Goal: Information Seeking & Learning: Check status

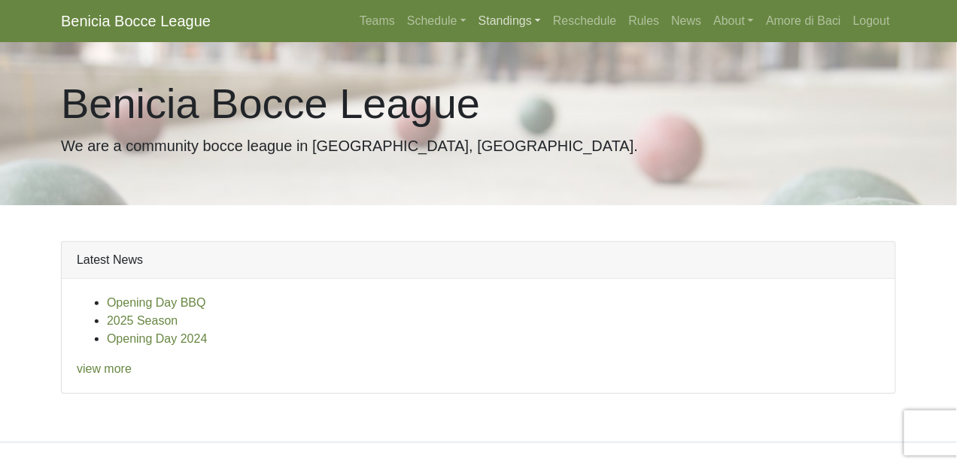
click at [493, 21] on link "Standings" at bounding box center [509, 21] width 74 height 30
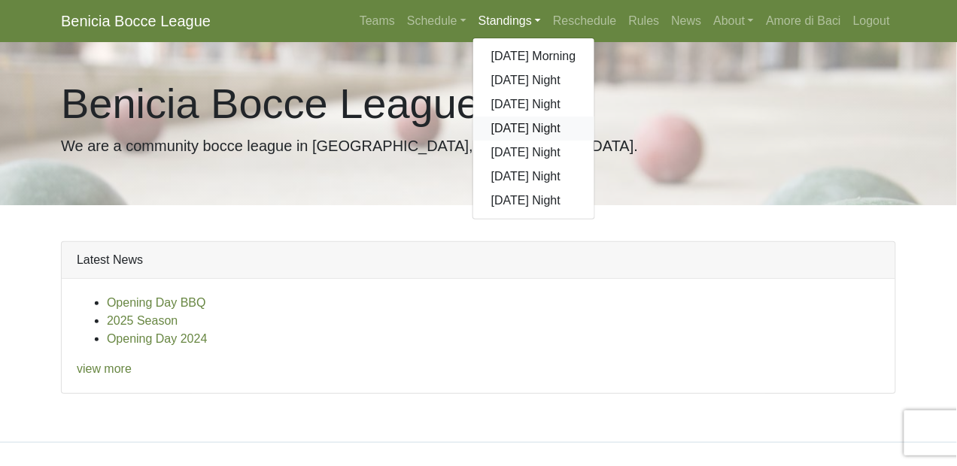
click at [506, 127] on link "[DATE] Night" at bounding box center [533, 129] width 121 height 24
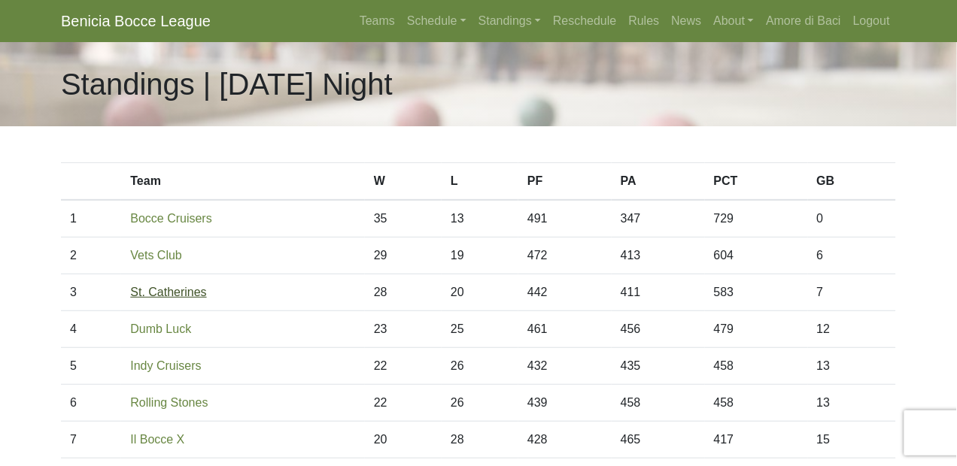
click at [197, 292] on link "St. Catherines" at bounding box center [168, 292] width 76 height 13
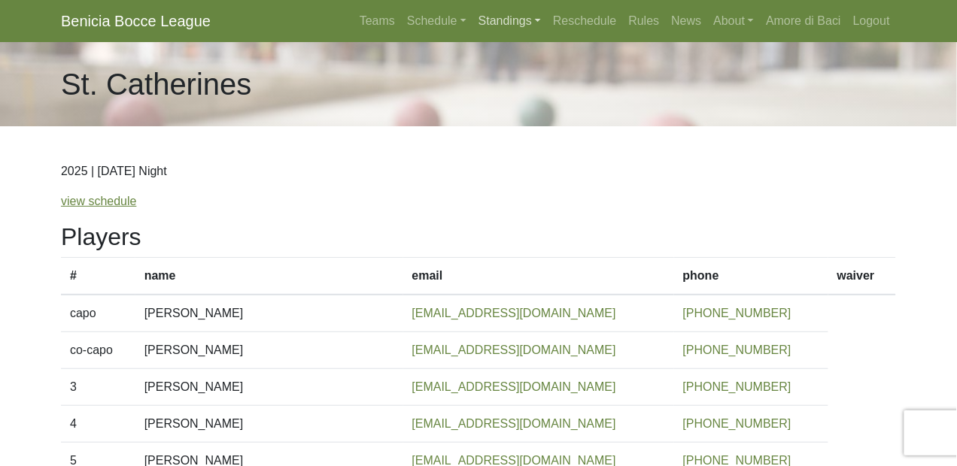
click at [490, 17] on link "Standings" at bounding box center [509, 21] width 74 height 30
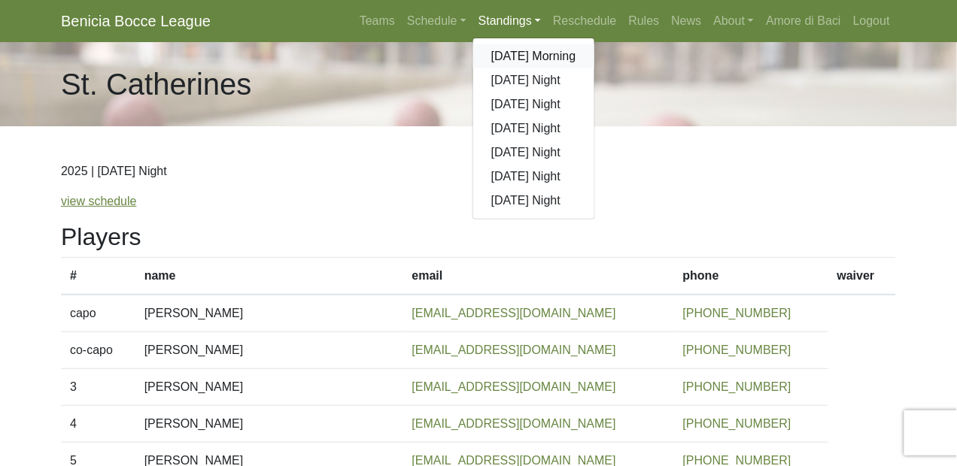
click at [506, 55] on link "[DATE] Morning" at bounding box center [533, 56] width 121 height 24
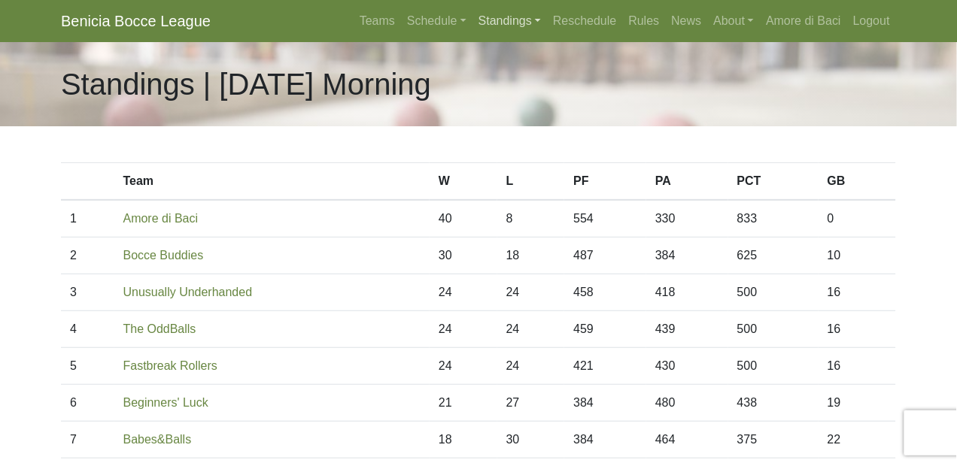
click at [508, 19] on link "Standings" at bounding box center [509, 21] width 74 height 30
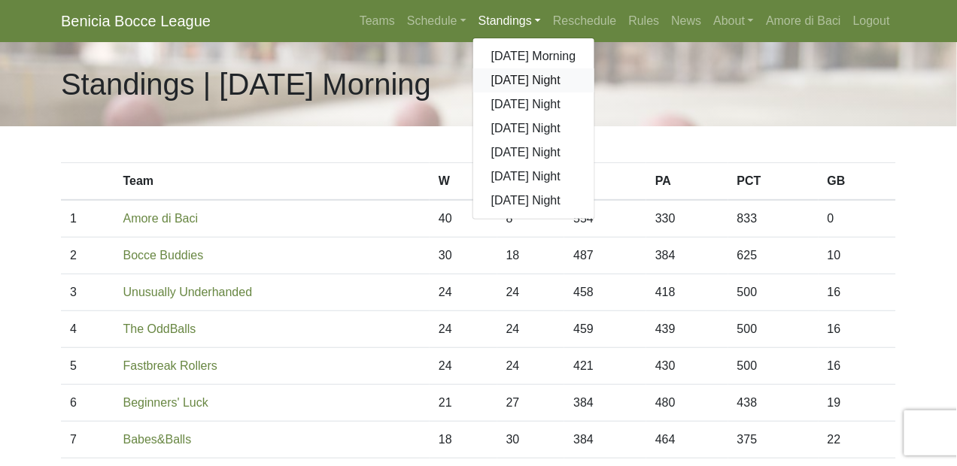
click at [516, 80] on link "[DATE] Night" at bounding box center [533, 80] width 121 height 24
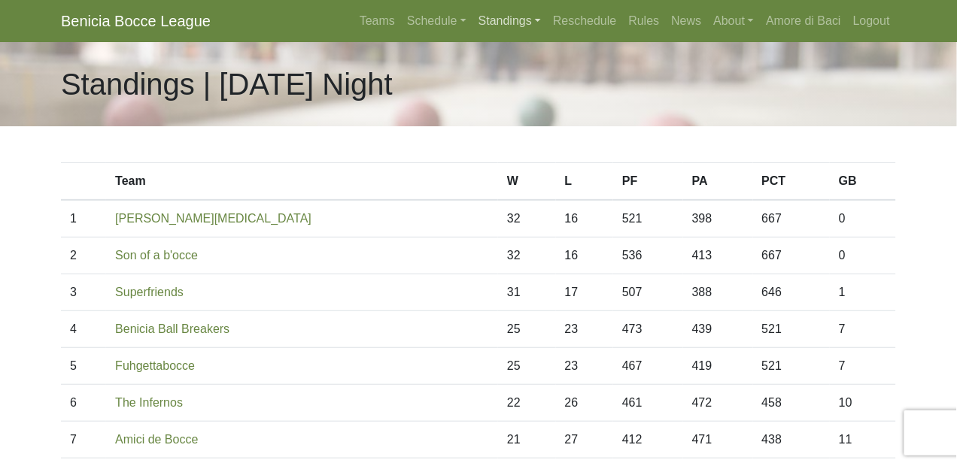
drag, startPoint x: 497, startPoint y: 19, endPoint x: 499, endPoint y: 26, distance: 7.7
click at [497, 19] on link "Standings" at bounding box center [509, 21] width 74 height 30
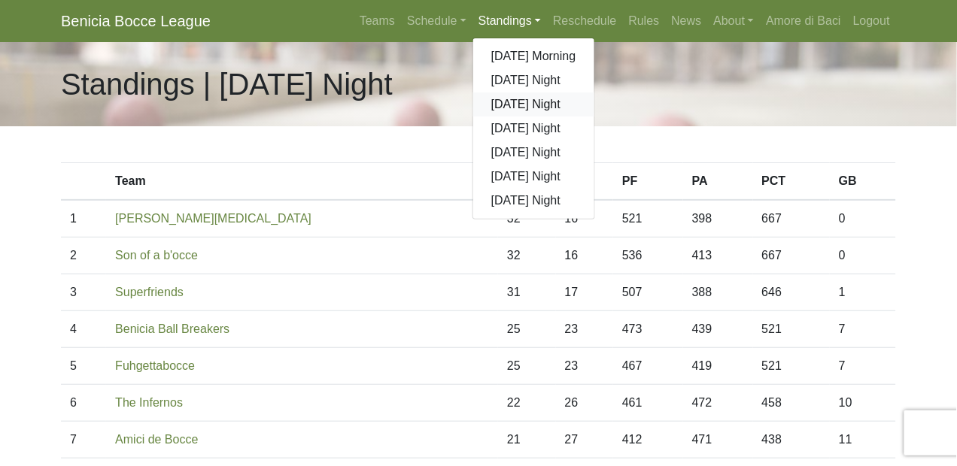
click at [508, 108] on link "[DATE] Night" at bounding box center [533, 105] width 121 height 24
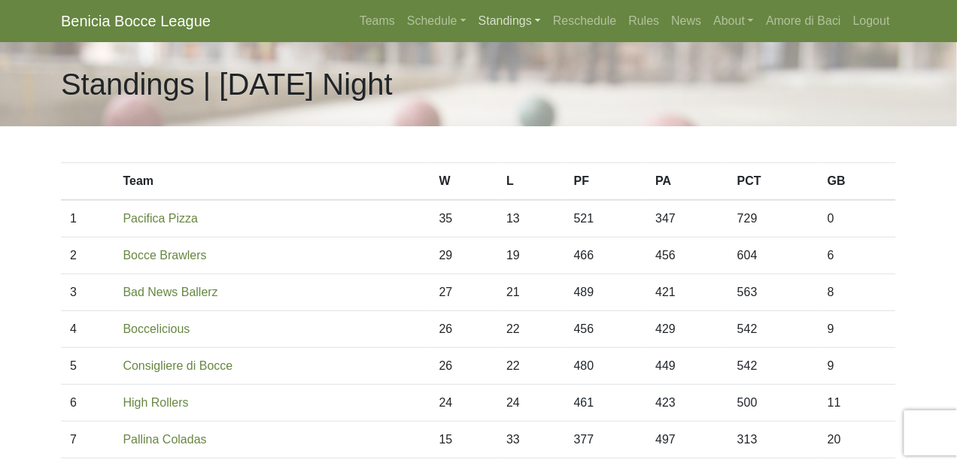
click at [504, 18] on link "Standings" at bounding box center [509, 21] width 74 height 30
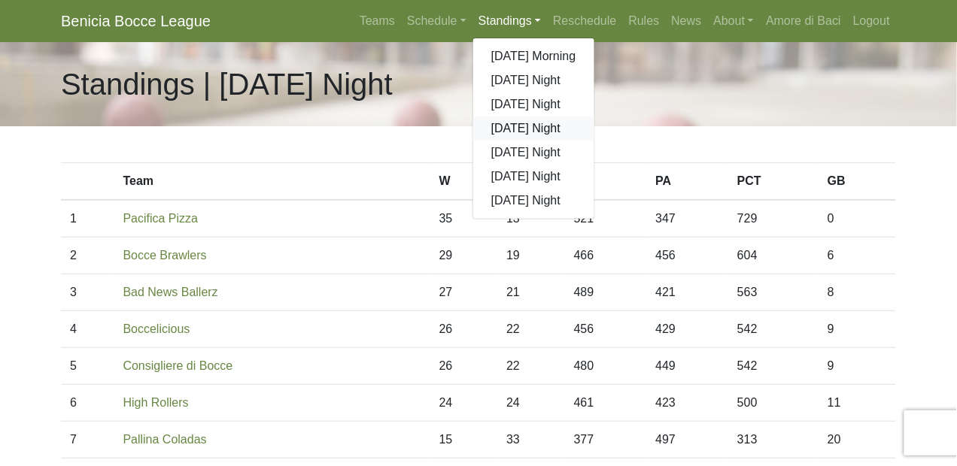
click at [524, 129] on link "[DATE] Night" at bounding box center [533, 129] width 121 height 24
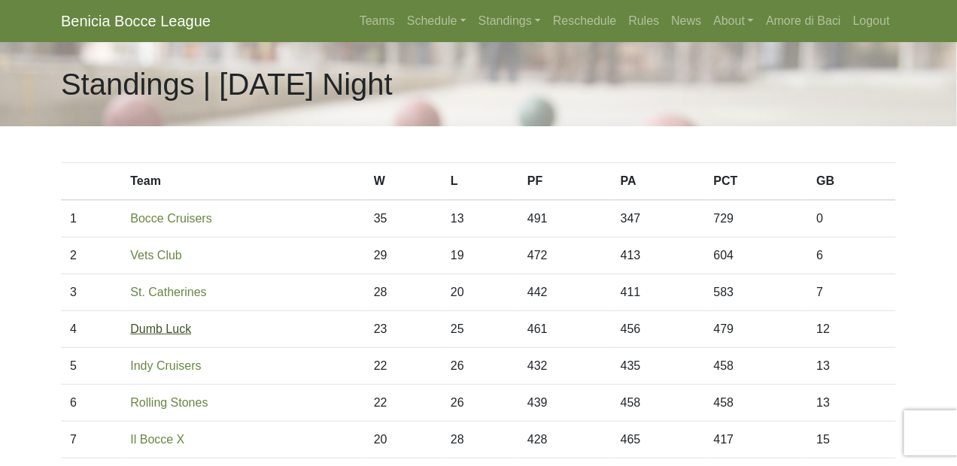
click at [179, 328] on link "Dumb Luck" at bounding box center [160, 329] width 61 height 13
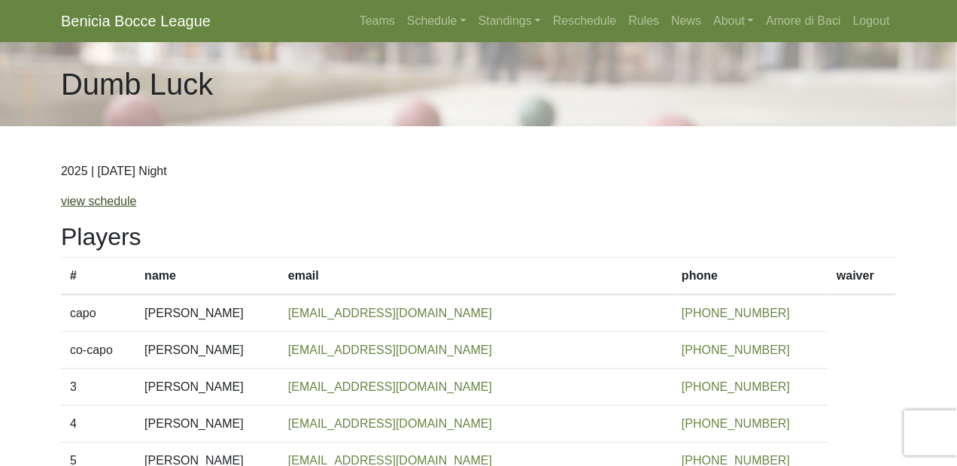
click at [117, 198] on link "view schedule" at bounding box center [99, 201] width 76 height 13
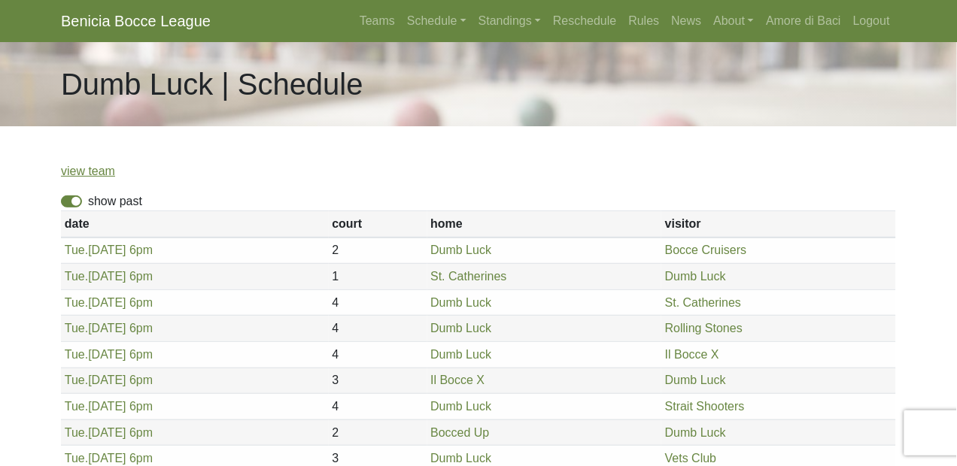
scroll to position [68, 0]
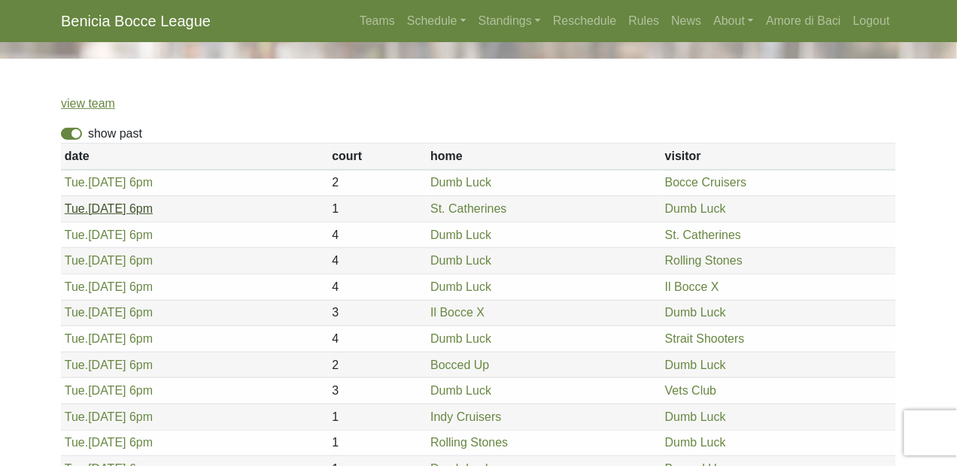
click at [123, 205] on link "Tue. 5/6, 6pm" at bounding box center [109, 208] width 88 height 13
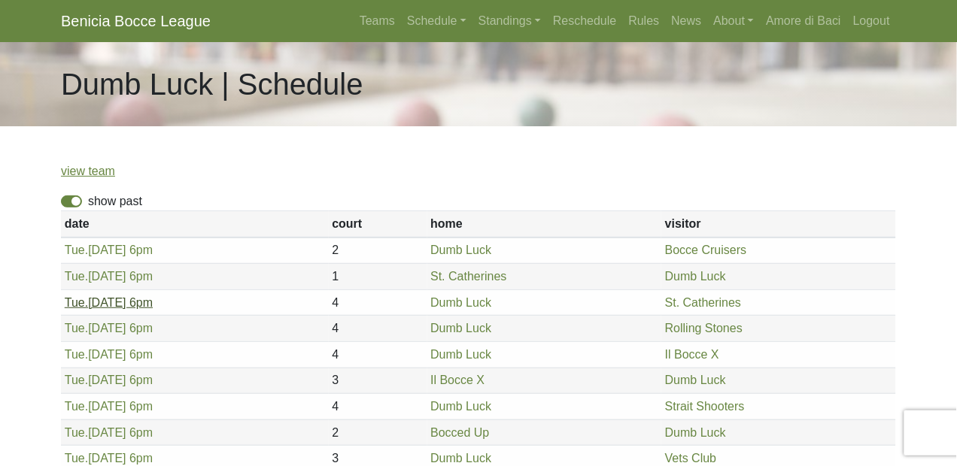
click at [123, 299] on link "Tue. 5/13, 6pm" at bounding box center [109, 302] width 88 height 13
